Goal: Task Accomplishment & Management: Use online tool/utility

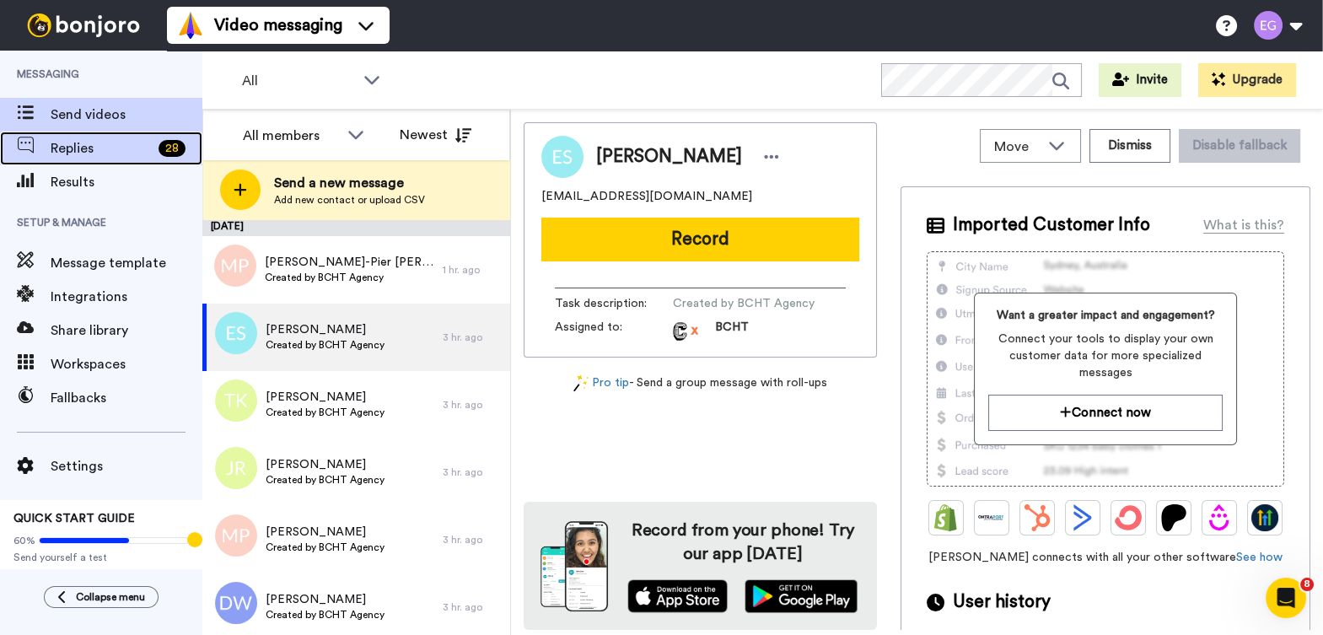
click at [110, 148] on span "Replies" at bounding box center [101, 148] width 101 height 20
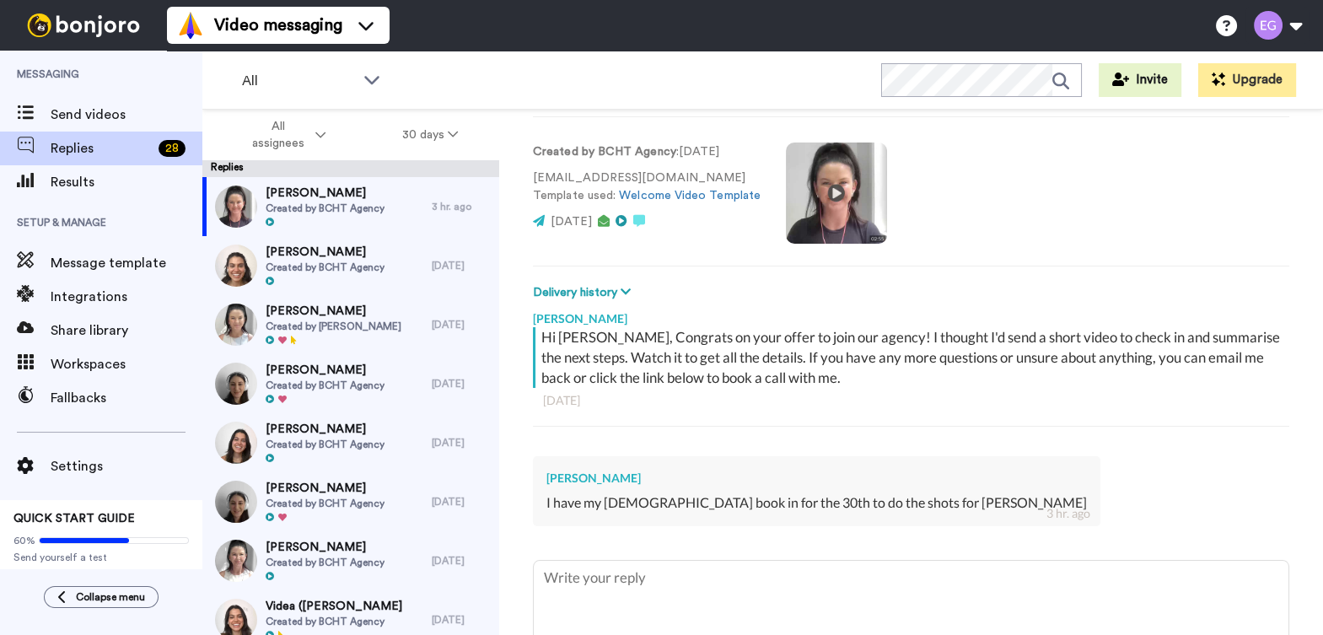
scroll to position [99, 0]
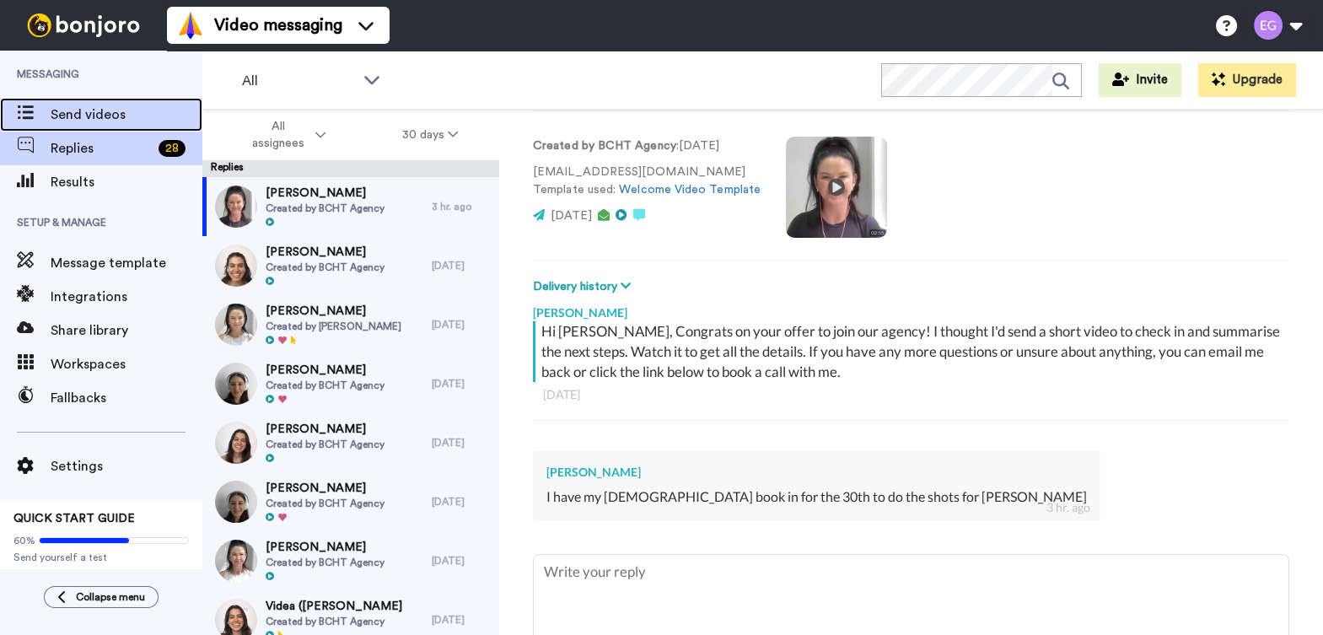
click at [97, 125] on div "Send videos" at bounding box center [101, 115] width 202 height 34
